Goal: Transaction & Acquisition: Subscribe to service/newsletter

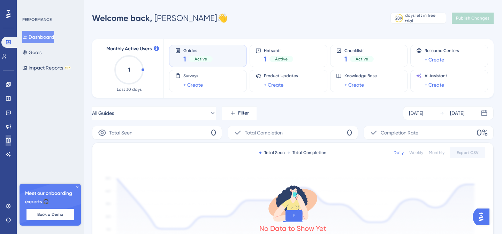
click at [7, 145] on link at bounding box center [9, 140] width 6 height 11
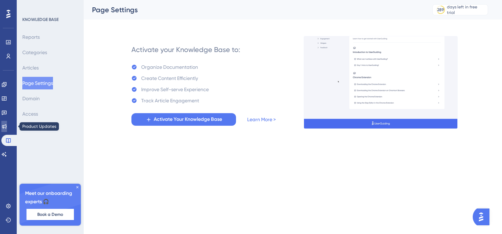
click at [6, 127] on icon at bounding box center [4, 126] width 6 height 6
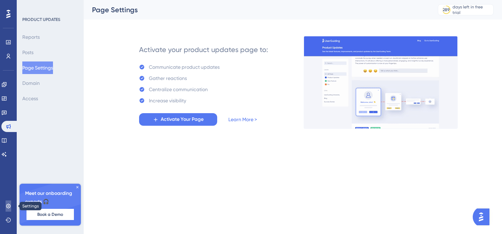
click at [10, 207] on icon at bounding box center [8, 205] width 5 height 5
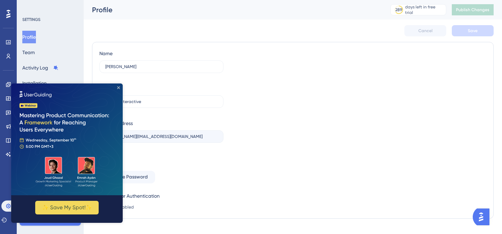
click at [117, 86] on icon "Close Preview" at bounding box center [118, 87] width 3 height 3
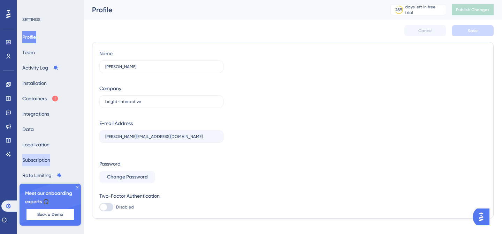
click at [37, 161] on button "Subscription" at bounding box center [36, 159] width 28 height 13
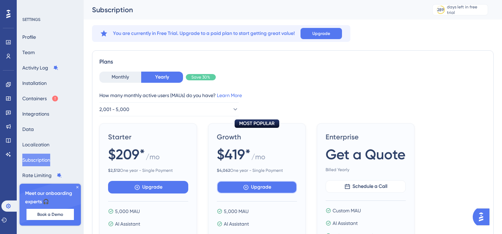
click at [262, 185] on span "Upgrade" at bounding box center [261, 187] width 20 height 8
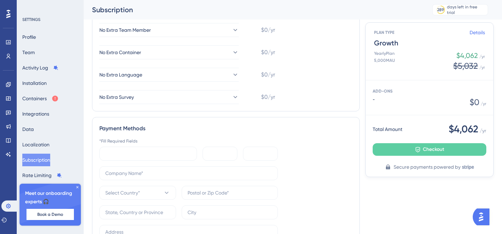
scroll to position [160, 0]
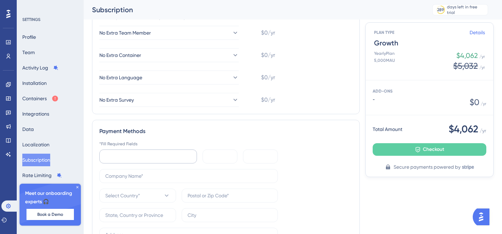
click at [129, 163] on div at bounding box center [148, 156] width 98 height 14
click at [144, 140] on div "Payment Methods *Fill Required Fields Select Country*" at bounding box center [226, 194] width 268 height 148
click at [128, 180] on label at bounding box center [188, 176] width 178 height 14
click at [128, 179] on input "text" at bounding box center [187, 176] width 164 height 8
type input "b"
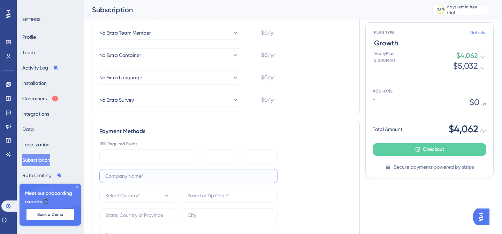
type input "b"
type input "Bright interactive Ltd"
click at [144, 201] on button "Select Country*" at bounding box center [137, 195] width 77 height 14
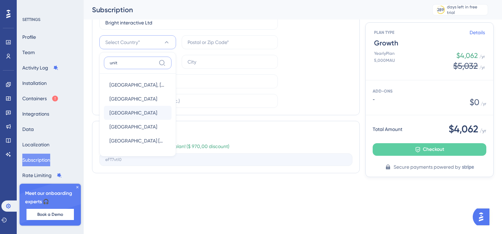
type input "unit"
click at [139, 111] on span "[GEOGRAPHIC_DATA]" at bounding box center [133, 112] width 48 height 8
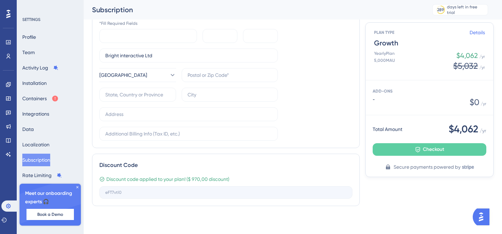
scroll to position [280, 0]
click at [158, 91] on label at bounding box center [137, 94] width 77 height 14
click at [158, 91] on input "text" at bounding box center [137, 95] width 65 height 8
click at [192, 78] on input "text" at bounding box center [229, 75] width 84 height 8
type input "BN1 1YR"
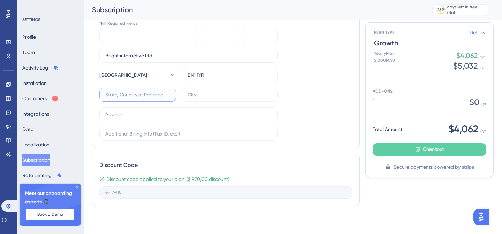
click at [151, 94] on input "text" at bounding box center [136, 95] width 62 height 8
type input "e"
type input "[GEOGRAPHIC_DATA]"
type input "b"
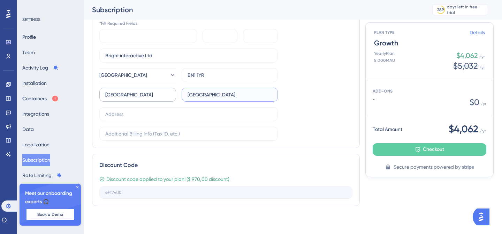
type input "[GEOGRAPHIC_DATA]"
type input "n"
type input "Ninth Floor, [GEOGRAPHIC_DATA]"
click at [181, 108] on label "Ninth Floor, [GEOGRAPHIC_DATA]" at bounding box center [188, 114] width 178 height 14
click at [181, 110] on input "Ninth Floor, [GEOGRAPHIC_DATA]" at bounding box center [187, 114] width 164 height 8
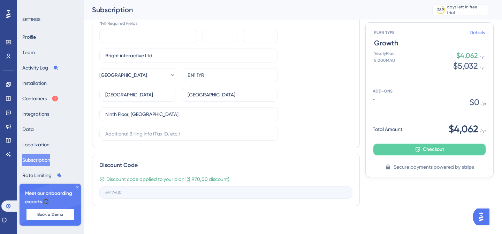
click at [404, 147] on button "Checkout" at bounding box center [430, 149] width 114 height 13
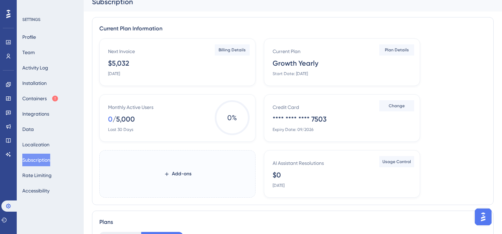
scroll to position [1, 0]
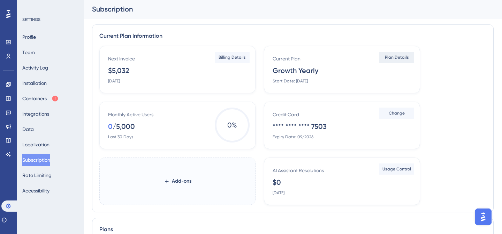
click at [391, 55] on span "Plan Details" at bounding box center [397, 57] width 24 height 6
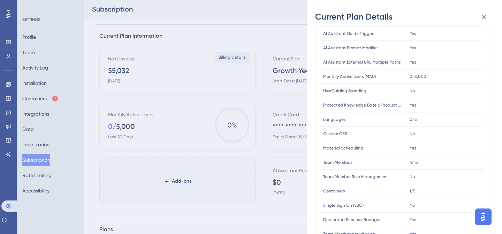
scroll to position [158, 0]
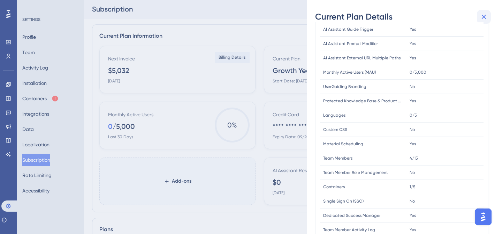
click at [483, 12] on button at bounding box center [484, 17] width 14 height 14
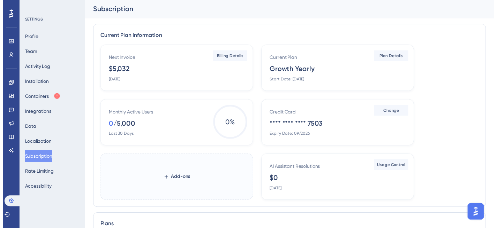
scroll to position [0, 0]
